Goal: Task Accomplishment & Management: Use online tool/utility

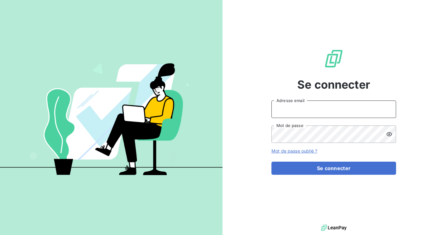
click at [306, 106] on input "Adresse email" at bounding box center [334, 108] width 125 height 17
type input "[EMAIL_ADDRESS][DOMAIN_NAME]"
click at [272, 161] on button "Se connecter" at bounding box center [334, 167] width 125 height 13
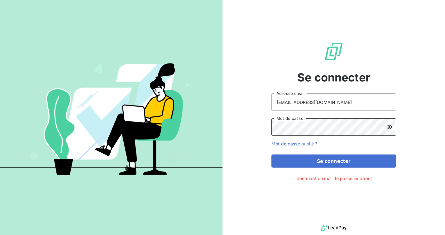
click at [258, 127] on div "Se connecter [EMAIL_ADDRESS][DOMAIN_NAME] Adresse email Mot de passe Mot de pas…" at bounding box center [334, 111] width 223 height 223
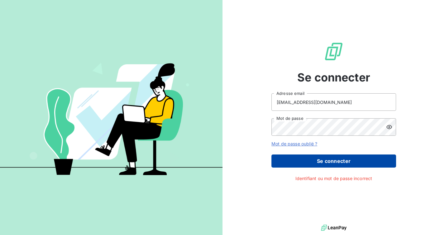
click at [335, 157] on button "Se connecter" at bounding box center [334, 160] width 125 height 13
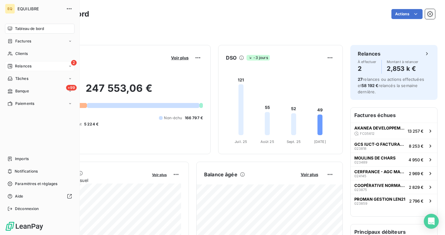
click at [14, 64] on div "Relances" at bounding box center [19, 66] width 24 height 6
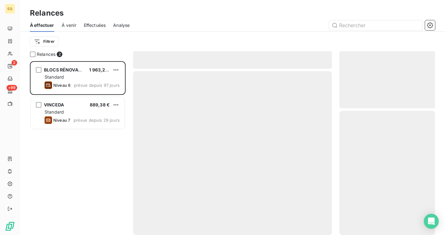
scroll to position [174, 96]
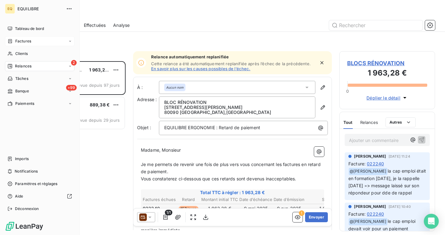
click at [11, 40] on icon at bounding box center [9, 41] width 5 height 5
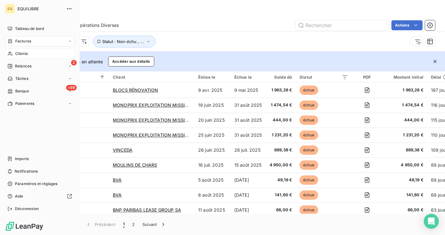
click at [14, 55] on div "Clients" at bounding box center [40, 54] width 70 height 10
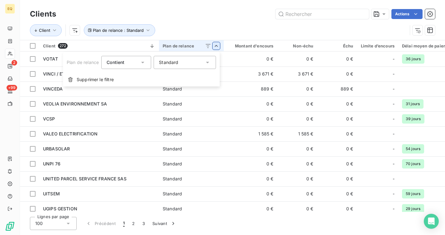
click at [213, 45] on html "EQ 2 +99 Clients Actions Client Plan de relance : Standard Client 272 Plan de r…" at bounding box center [222, 117] width 445 height 235
click at [195, 58] on div "Standard" at bounding box center [185, 62] width 62 height 13
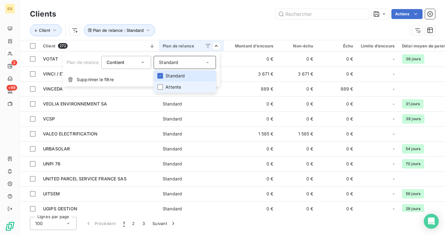
click at [175, 90] on li "Attente" at bounding box center [185, 86] width 62 height 11
click at [159, 75] on icon at bounding box center [160, 76] width 4 height 4
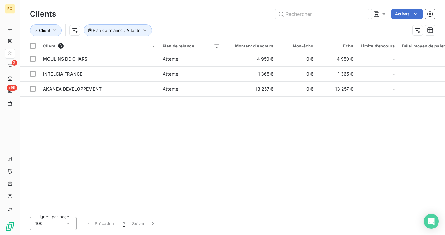
click at [221, 13] on html "EQ 2 +99 Clients Actions Client Plan de relance : Attente Client 3 Plan de rela…" at bounding box center [222, 117] width 445 height 235
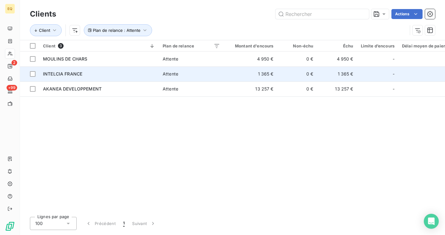
click at [94, 77] on div "INTELCIA FRANCE" at bounding box center [99, 74] width 112 height 6
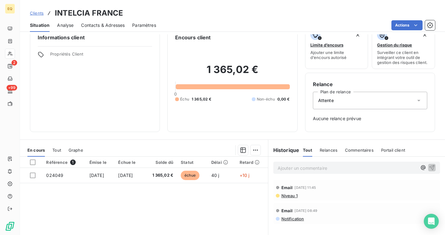
scroll to position [13, 0]
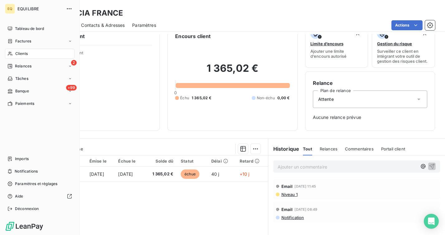
click at [12, 53] on icon at bounding box center [9, 53] width 5 height 5
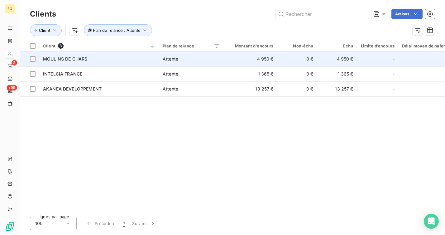
click at [86, 60] on span "MOULINS DE CHARS" at bounding box center [65, 58] width 44 height 5
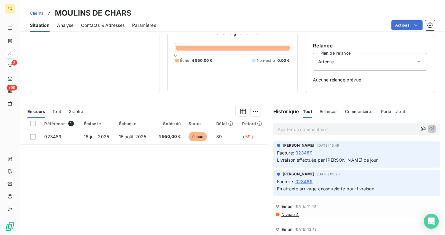
scroll to position [52, 0]
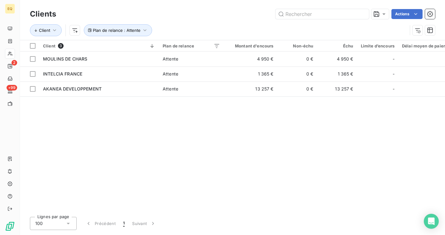
click at [147, 117] on div "Client 3 Plan de relance Montant d'encours Non-échu Échu Limite d’encours Délai…" at bounding box center [232, 125] width 425 height 171
click at [209, 47] on icon at bounding box center [208, 46] width 6 height 6
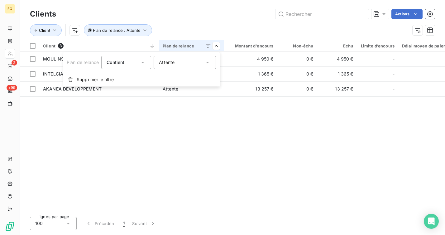
click at [189, 65] on div "Attente" at bounding box center [185, 62] width 62 height 13
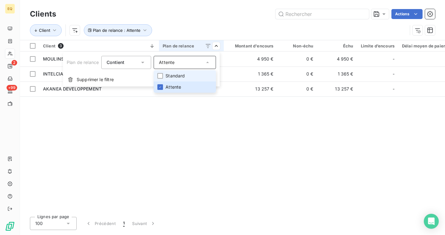
click at [177, 79] on li "Standard" at bounding box center [185, 75] width 62 height 11
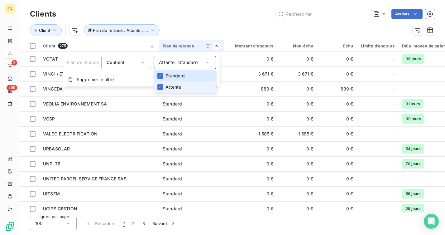
click at [165, 85] on li "Attente" at bounding box center [185, 86] width 62 height 11
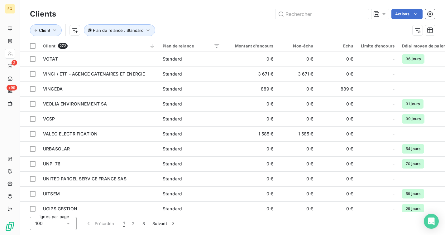
click at [186, 25] on html "EQ 2 +99 Clients Actions Client Plan de relance : Standard Client 272 Plan de r…" at bounding box center [222, 117] width 445 height 235
click at [130, 31] on span "Plan de relance : Standard" at bounding box center [118, 30] width 51 height 5
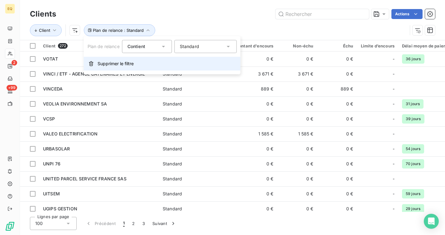
click at [109, 63] on span "Supprimer le filtre" at bounding box center [116, 63] width 36 height 6
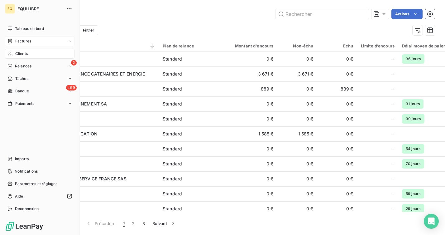
click at [12, 37] on div "Factures" at bounding box center [40, 41] width 70 height 10
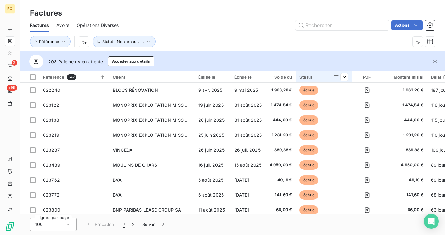
click at [316, 77] on div "Statut" at bounding box center [324, 77] width 49 height 5
click at [351, 75] on th "Statut" at bounding box center [324, 76] width 56 height 11
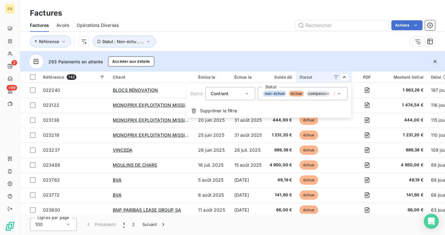
click at [334, 93] on span "litige" at bounding box center [340, 94] width 12 height 6
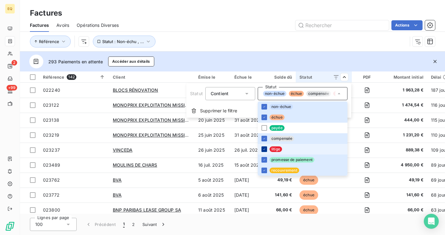
click at [266, 148] on div at bounding box center [265, 149] width 6 height 6
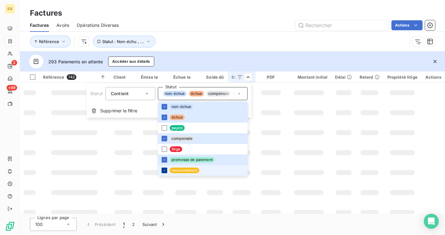
click at [164, 169] on icon at bounding box center [164, 170] width 4 height 4
click at [164, 136] on div at bounding box center [164, 139] width 6 height 6
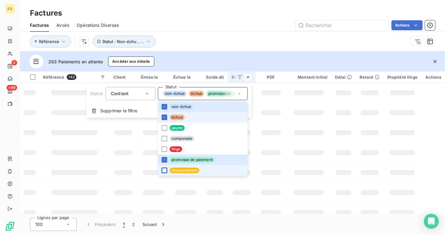
click at [166, 122] on li "échue" at bounding box center [203, 117] width 90 height 11
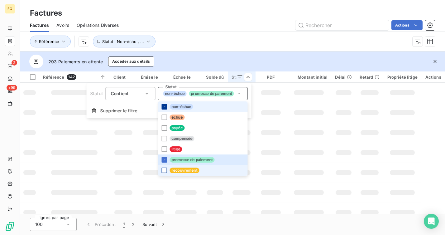
click at [166, 108] on div at bounding box center [164, 107] width 6 height 6
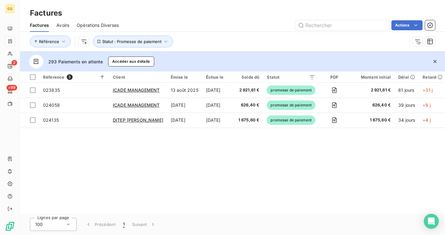
click at [241, 38] on html "EQ 2 +99 Factures Factures Avoirs Opérations Diverses Actions Référence Statut …" at bounding box center [222, 117] width 445 height 235
click at [230, 169] on div "Référence 3 Client Émise le Échue le Solde dû Statut PDF Montant initial Délai …" at bounding box center [232, 142] width 425 height 142
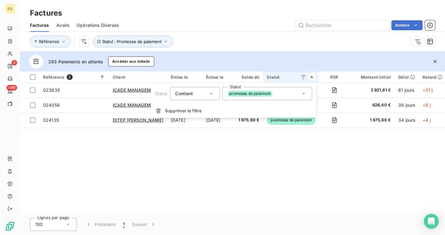
click at [284, 98] on div "promesse de paiement" at bounding box center [267, 93] width 90 height 13
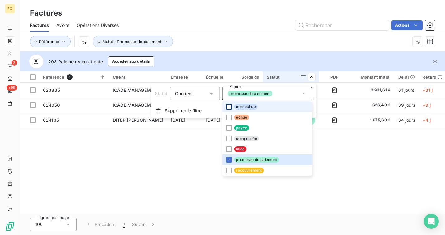
click at [228, 107] on div at bounding box center [229, 107] width 6 height 6
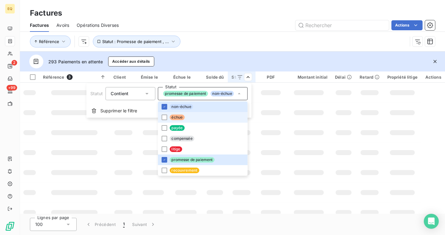
click at [228, 116] on li "échue" at bounding box center [203, 117] width 90 height 11
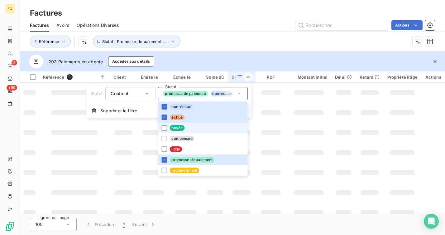
click at [195, 128] on li "payée" at bounding box center [203, 128] width 90 height 11
click at [186, 137] on span "compensée" at bounding box center [182, 139] width 25 height 6
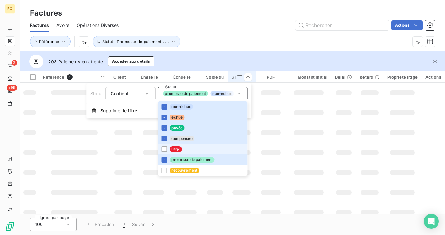
click at [179, 147] on span "litige" at bounding box center [176, 149] width 12 height 6
click at [175, 170] on span "recouvrement" at bounding box center [185, 170] width 30 height 6
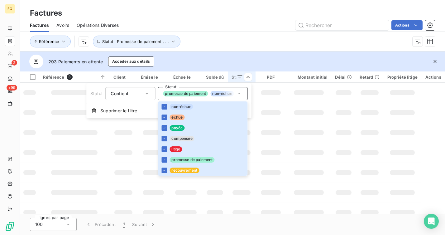
click at [319, 24] on html "EQ 2 +99 Factures Factures Avoirs Opérations Diverses Actions Référence Statut …" at bounding box center [222, 117] width 445 height 235
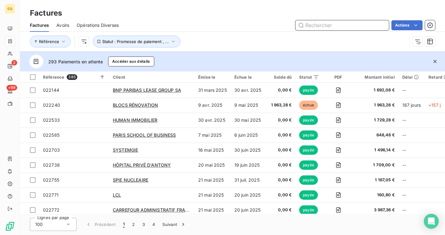
click at [344, 25] on input "text" at bounding box center [343, 25] width 94 height 10
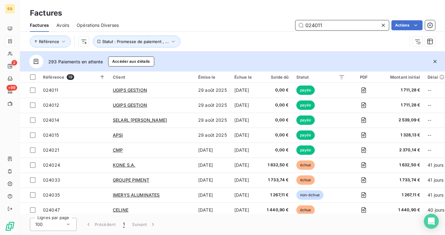
type input "024011"
